Goal: Navigation & Orientation: Find specific page/section

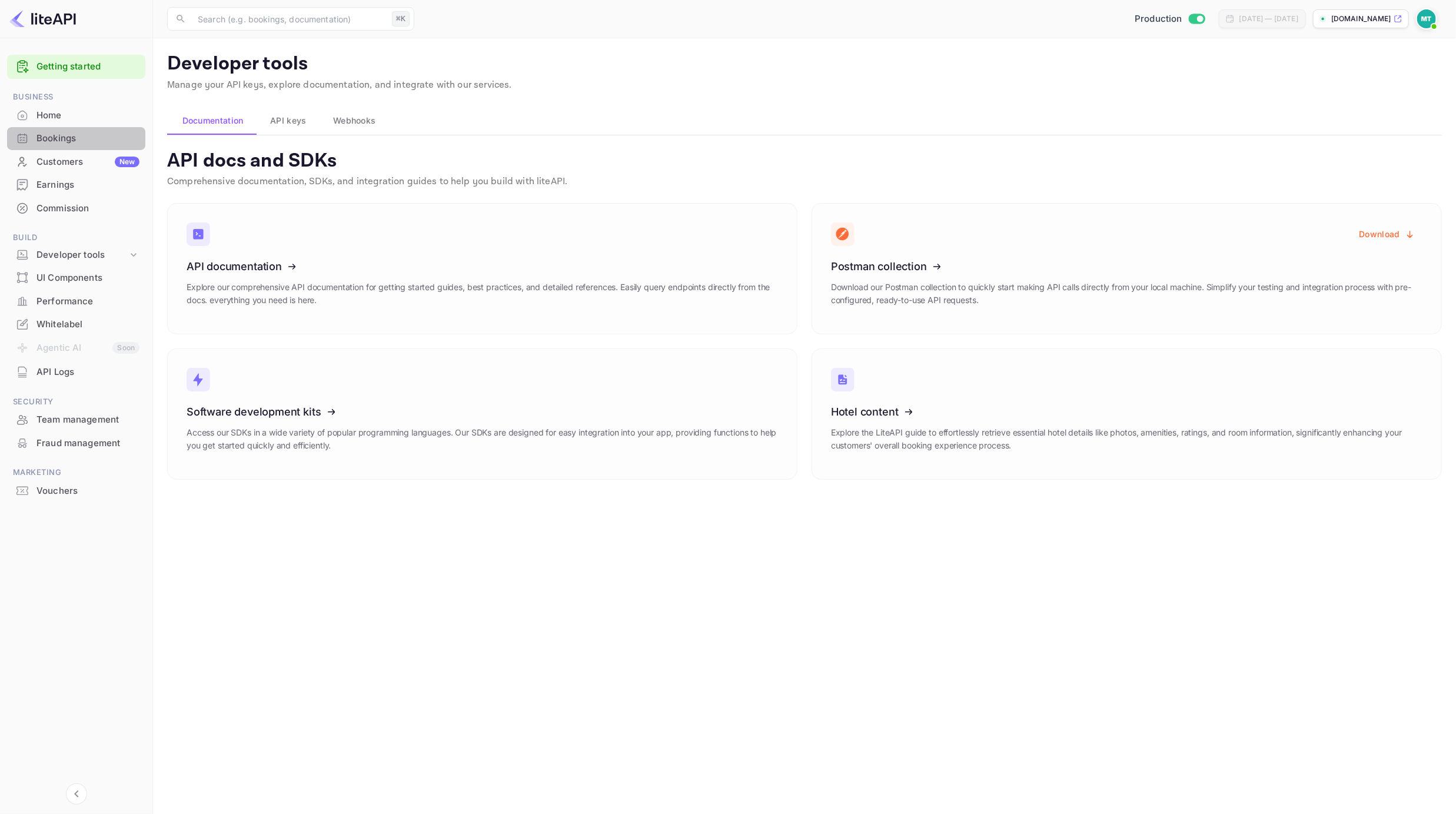
click at [63, 142] on div "Bookings" at bounding box center [88, 139] width 103 height 13
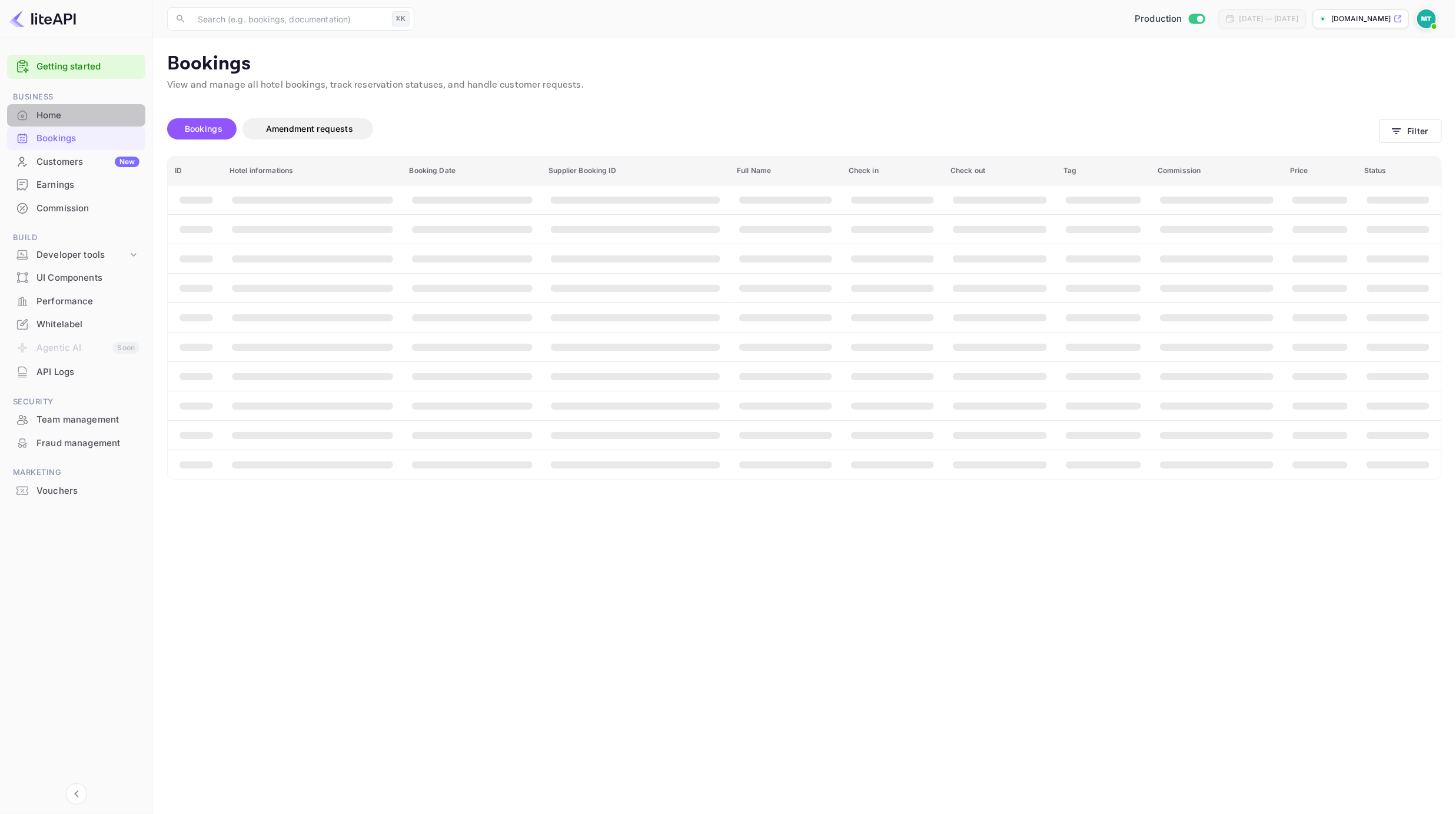
click at [69, 118] on div "Home" at bounding box center [88, 115] width 103 height 13
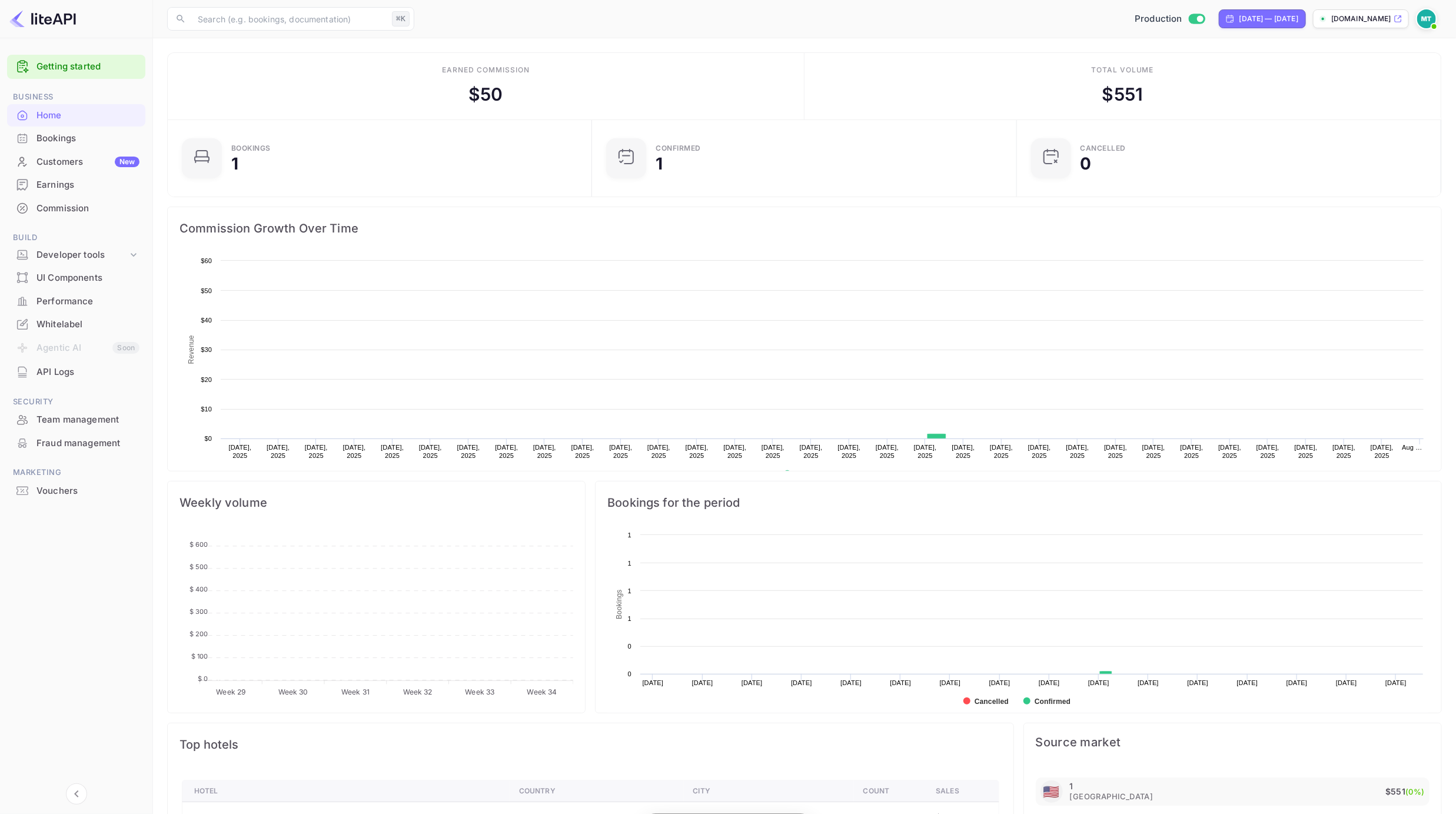
scroll to position [191, 418]
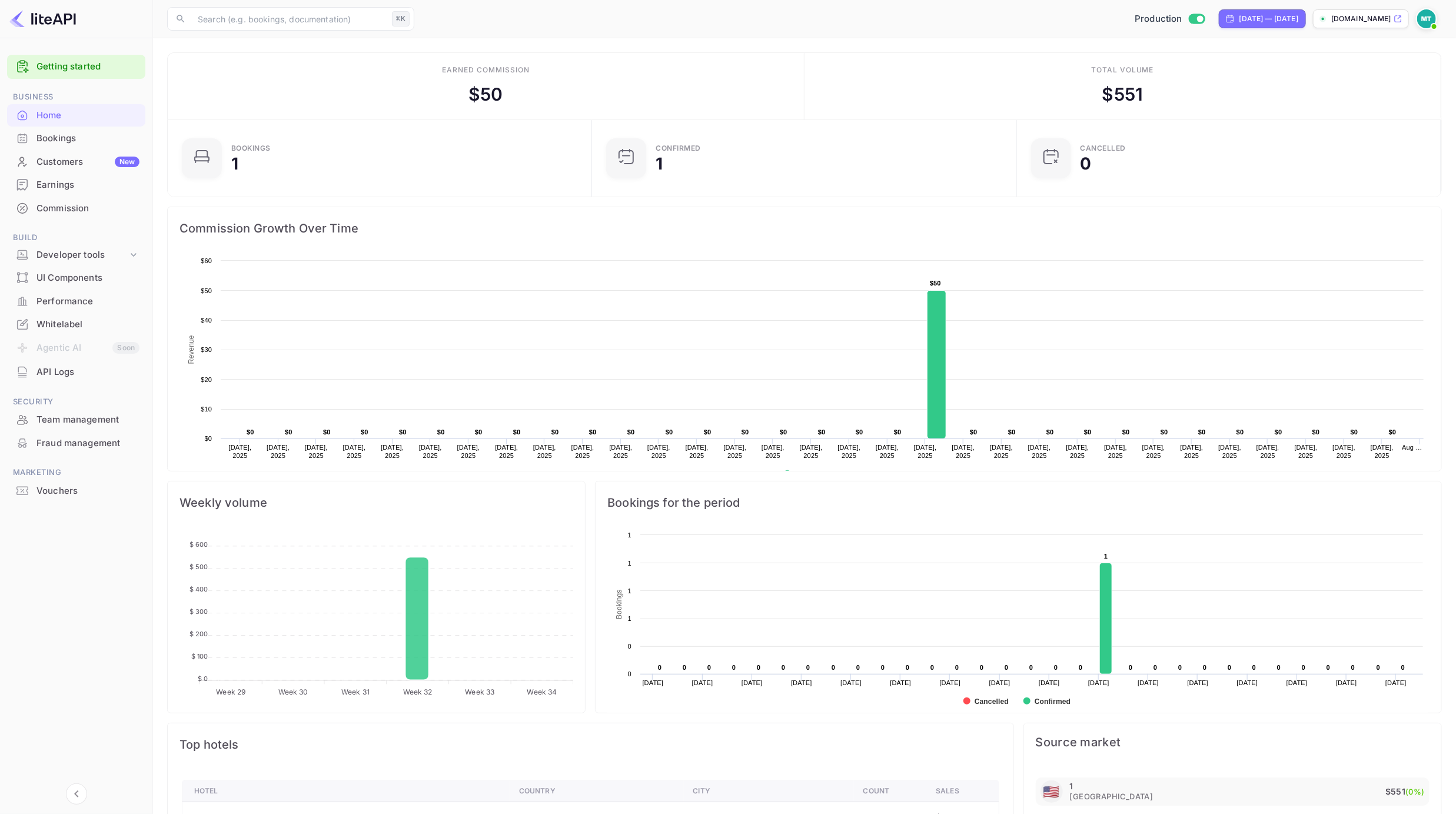
click at [66, 128] on div "Bookings" at bounding box center [76, 139] width 138 height 23
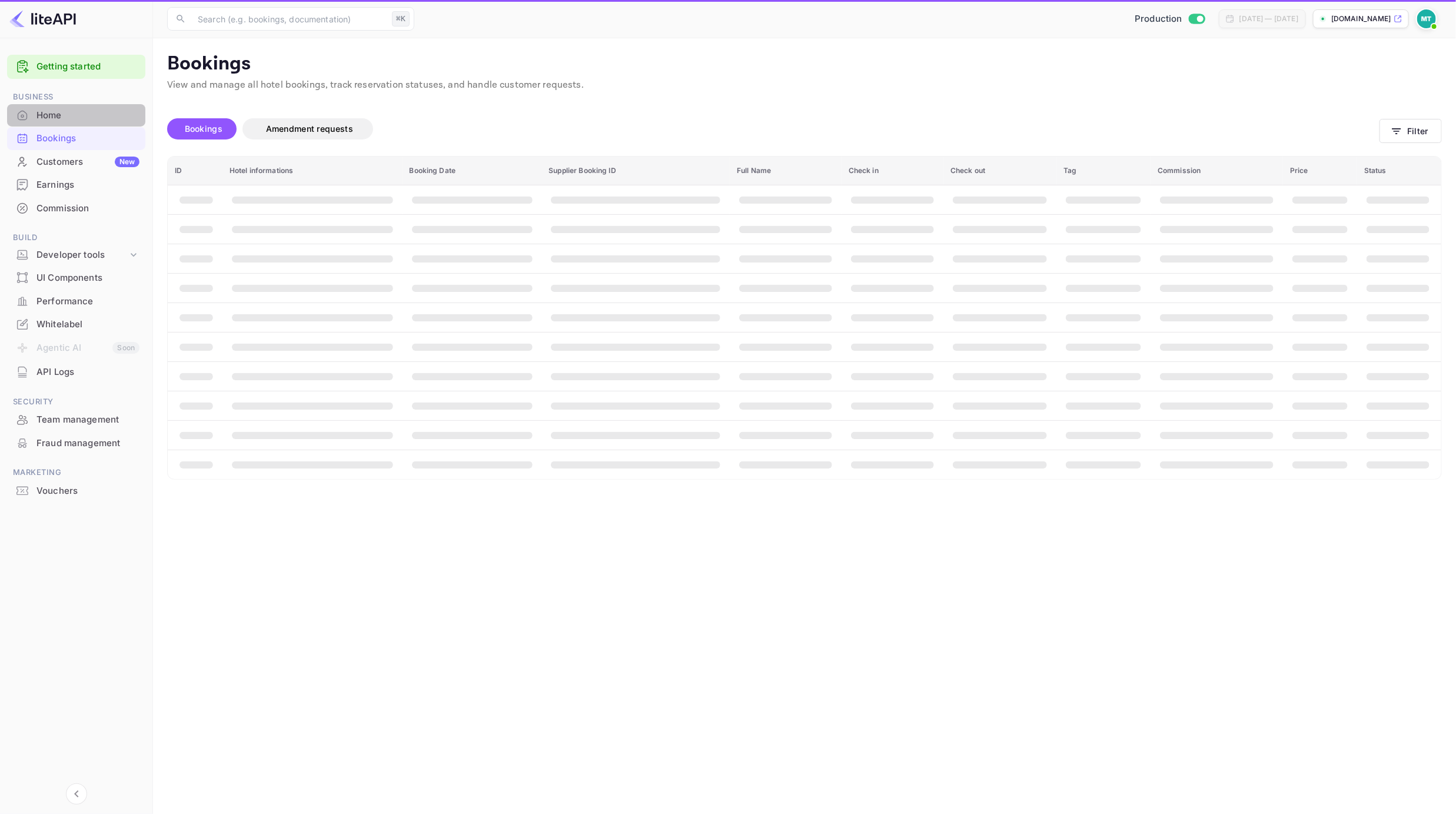
click at [64, 120] on div "Home" at bounding box center [88, 115] width 103 height 13
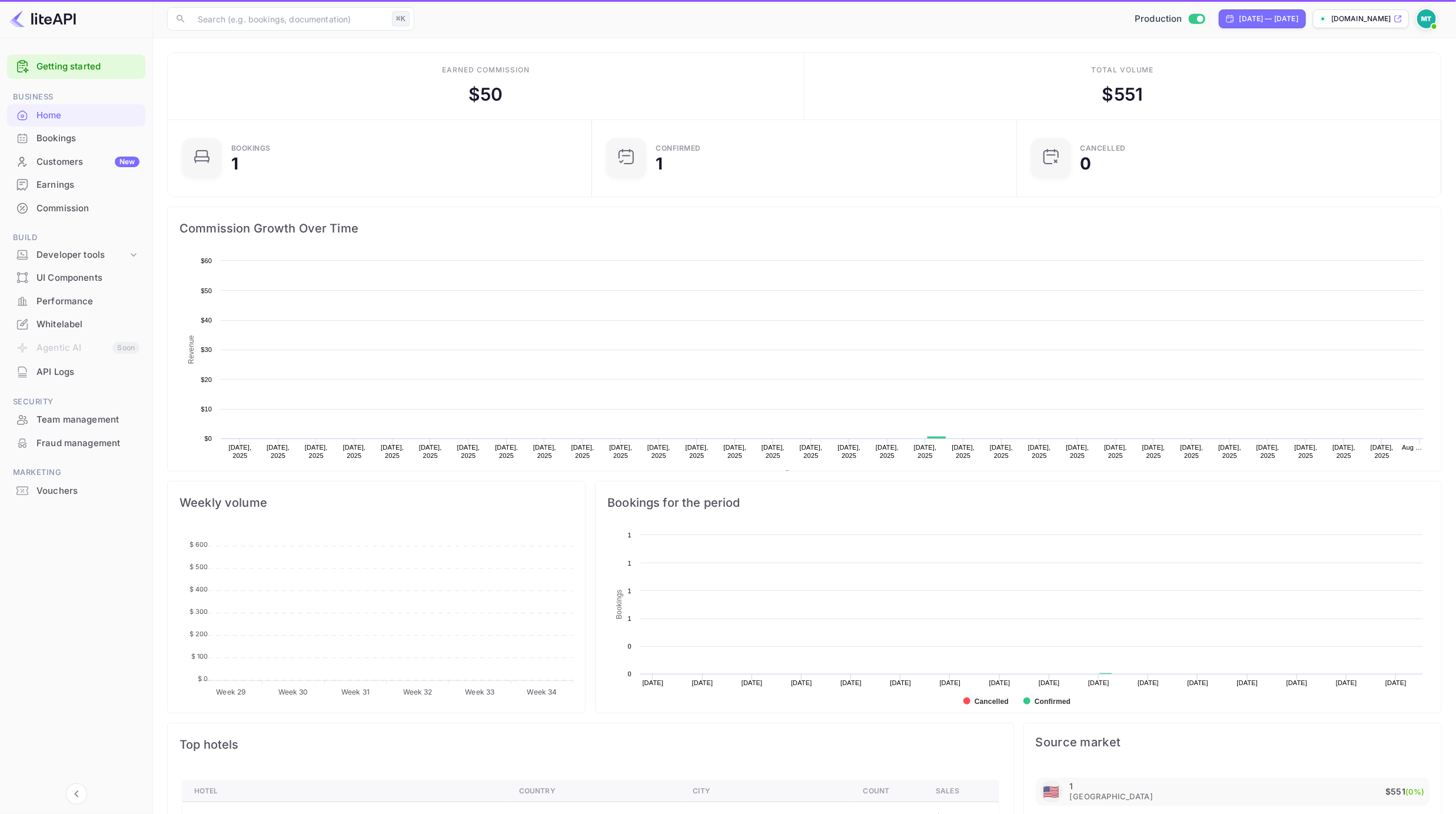
scroll to position [191, 418]
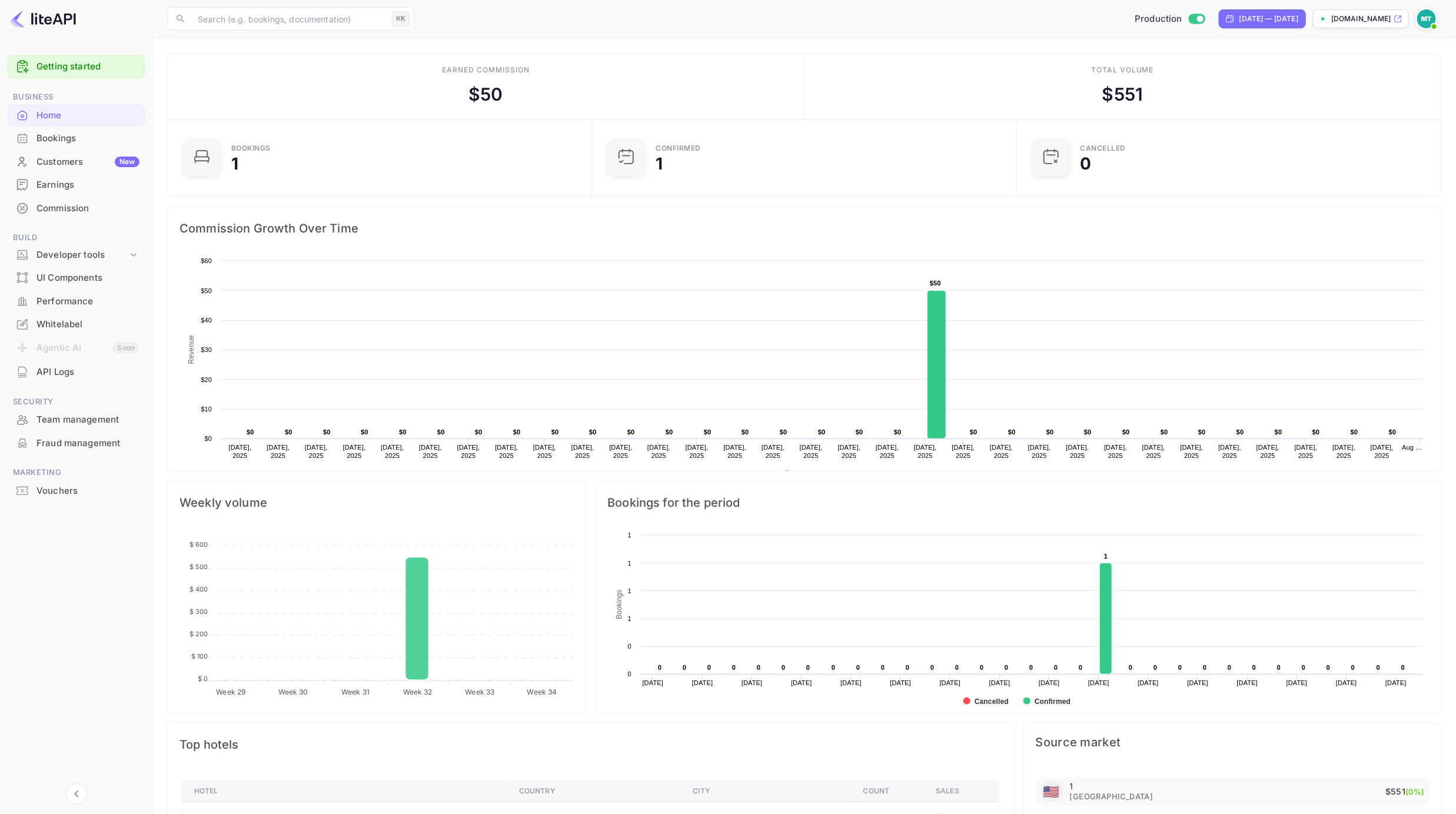
click at [855, 46] on main "Earned commission $ 50 Total volume $ 551 Bookings 1 Confirmed 1 CANCELLED 0 Co…" at bounding box center [804, 465] width 1303 height 854
